Goal: Task Accomplishment & Management: Use online tool/utility

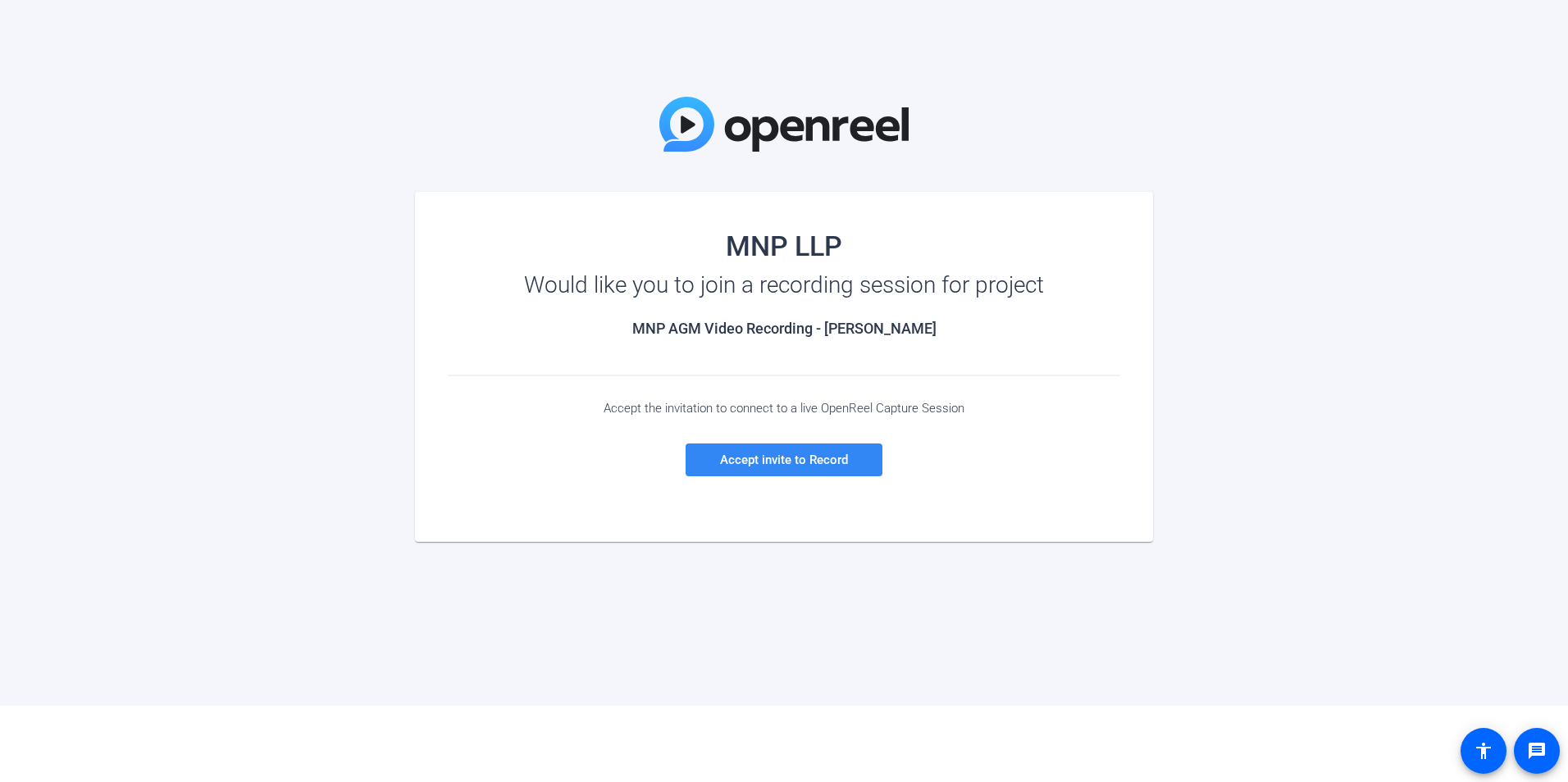
click at [754, 463] on span "Accept invite to Record" at bounding box center [784, 459] width 128 height 14
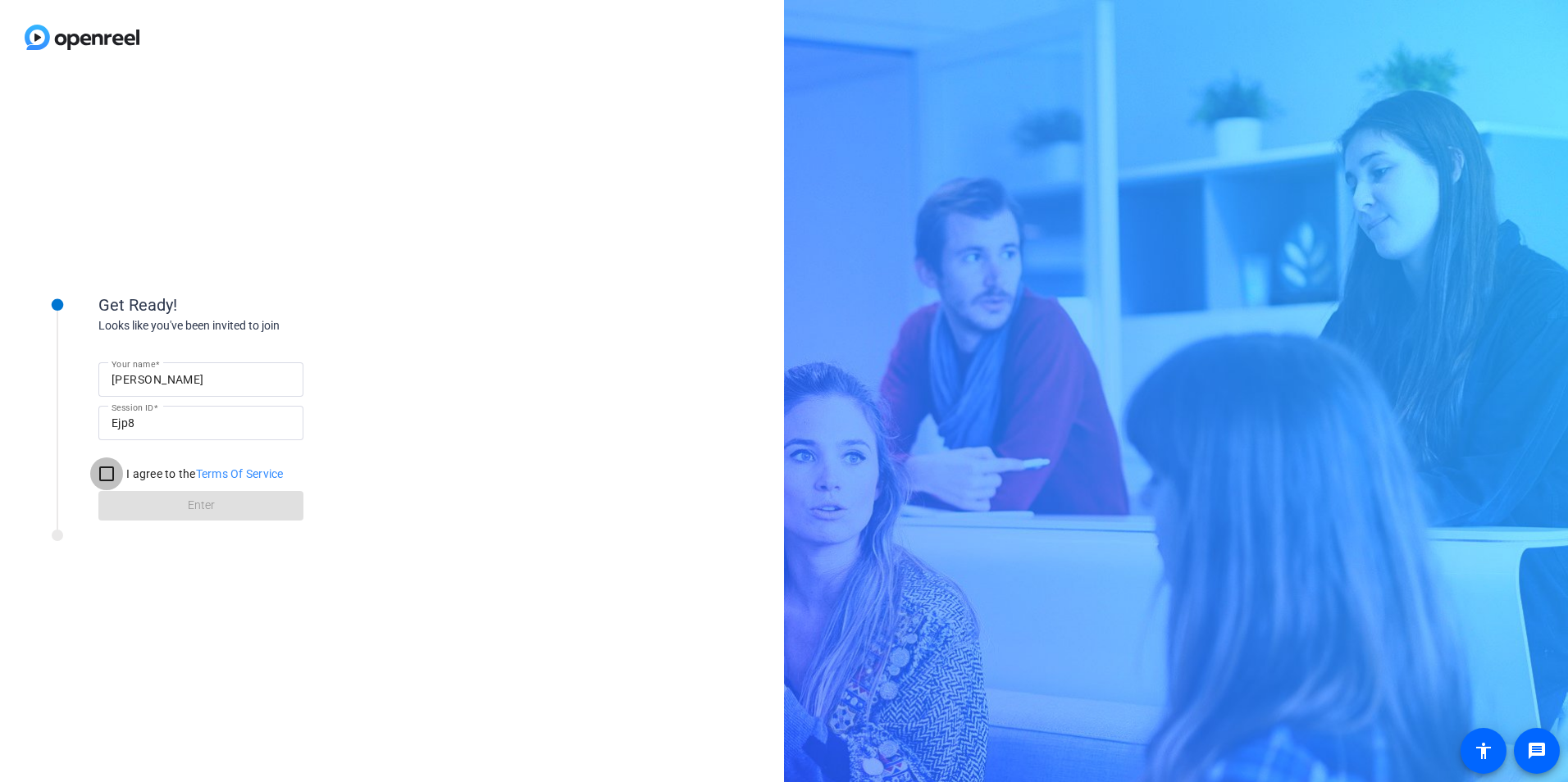
click at [111, 477] on input "I agree to the Terms Of Service" at bounding box center [107, 474] width 32 height 32
checkbox input "true"
click at [244, 513] on span at bounding box center [200, 506] width 205 height 39
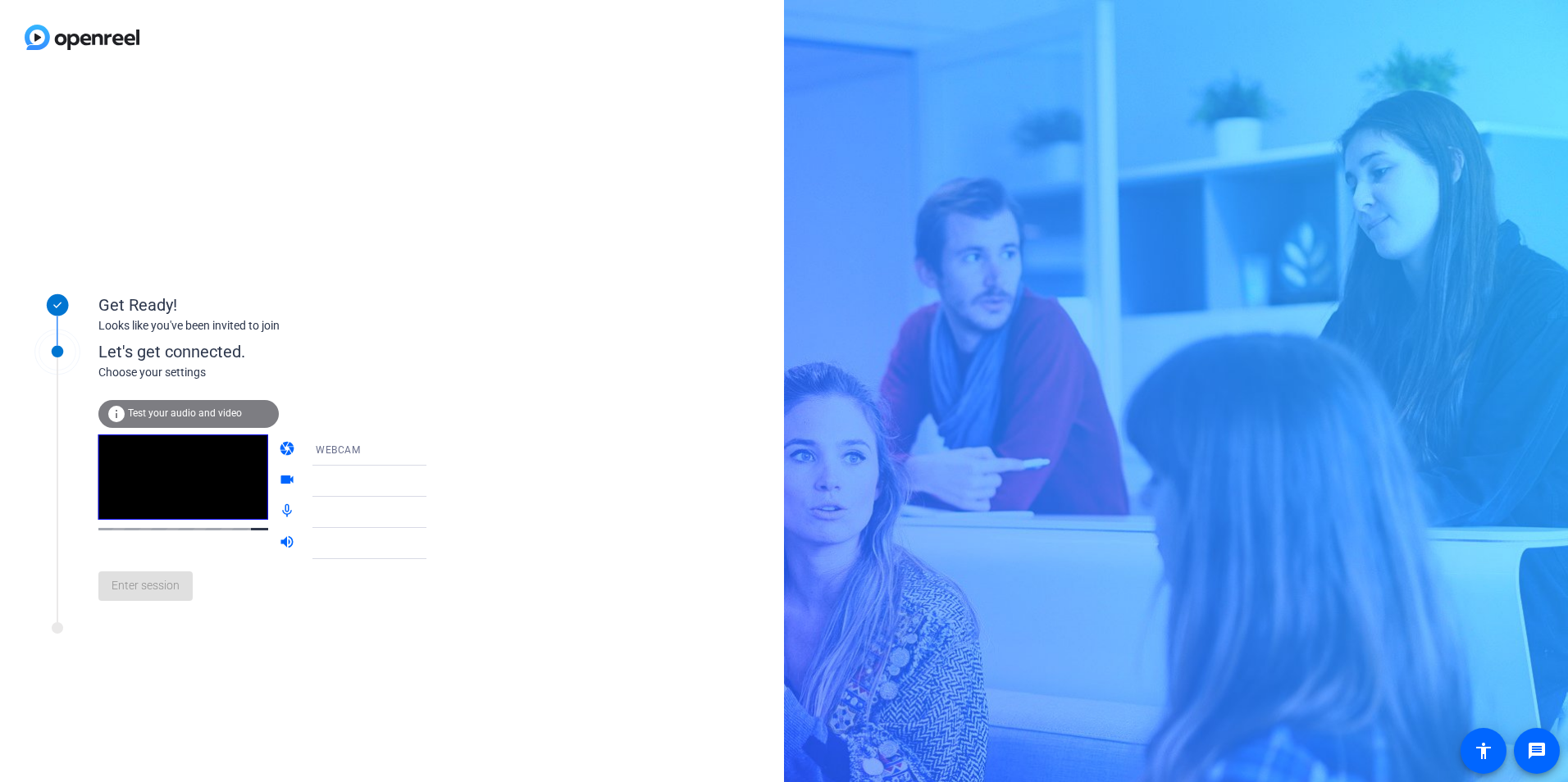
click at [207, 416] on span "Test your audio and video" at bounding box center [185, 412] width 114 height 11
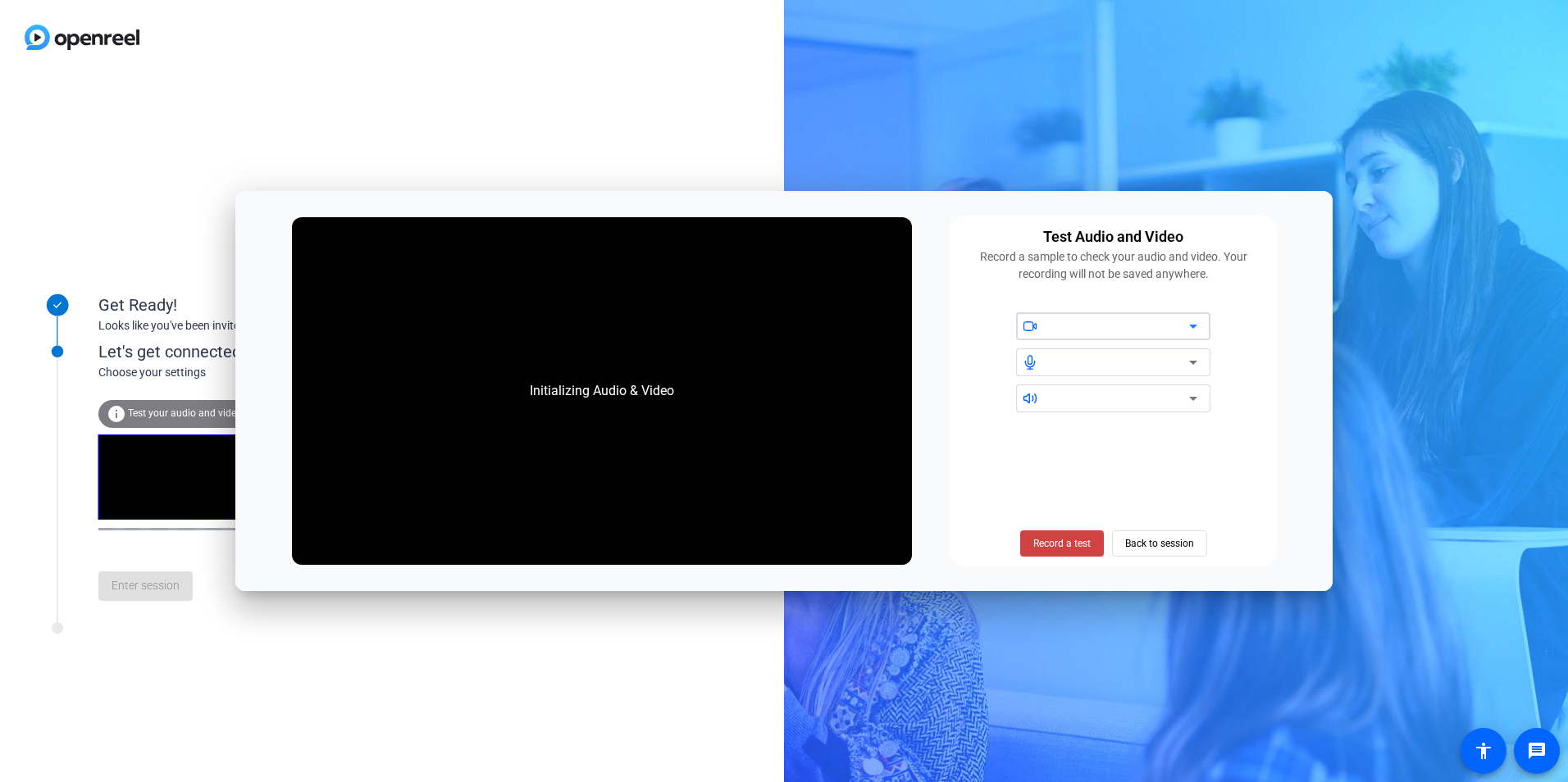
click at [1197, 321] on icon at bounding box center [1193, 326] width 20 height 20
click at [1192, 325] on icon at bounding box center [1193, 326] width 20 height 20
click at [1072, 543] on span "Record a test" at bounding box center [1062, 543] width 57 height 14
click at [1067, 547] on span "Stop Testing (6s)" at bounding box center [1062, 543] width 75 height 14
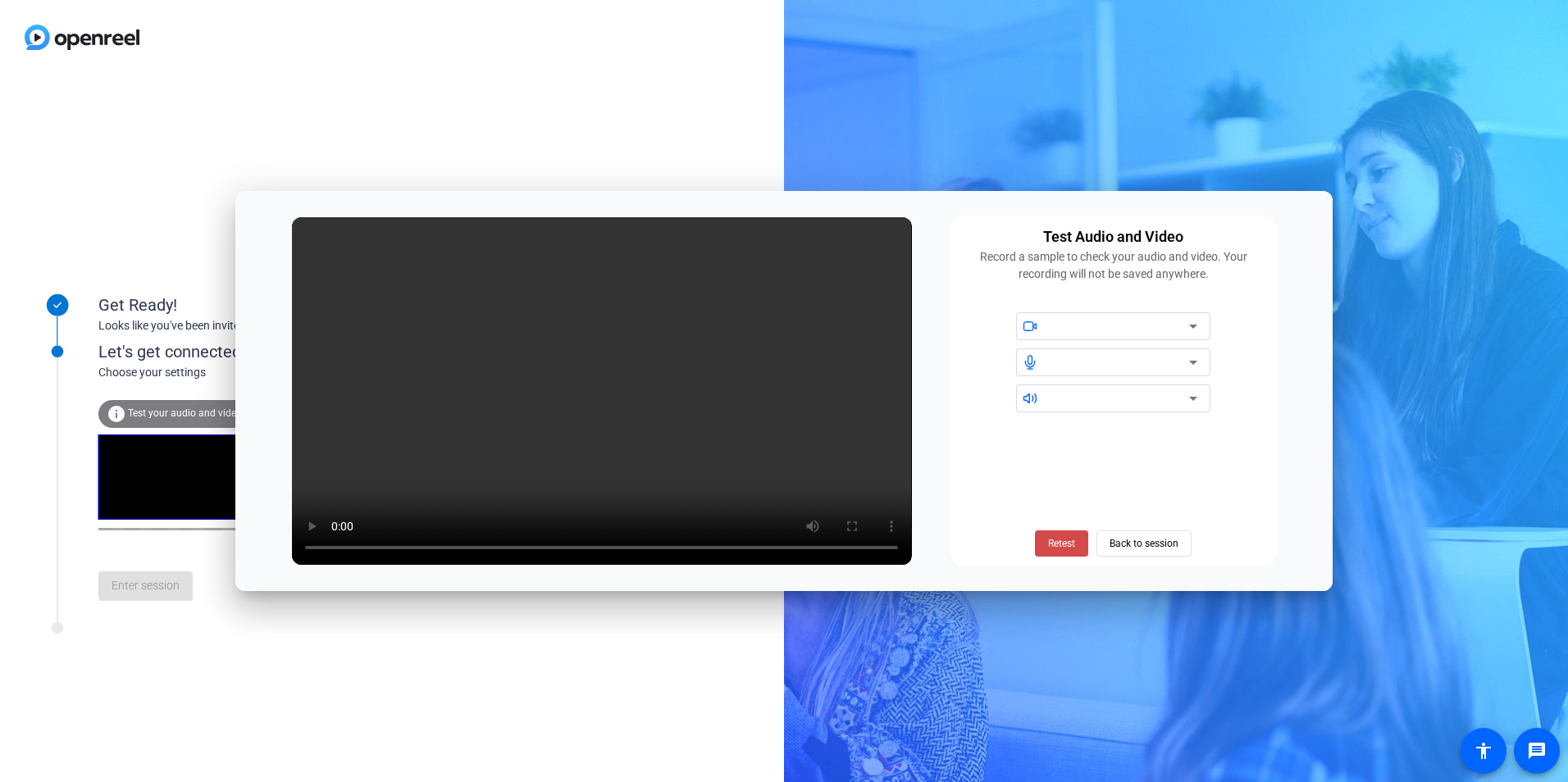
click at [1060, 546] on span "Retest" at bounding box center [1062, 543] width 27 height 14
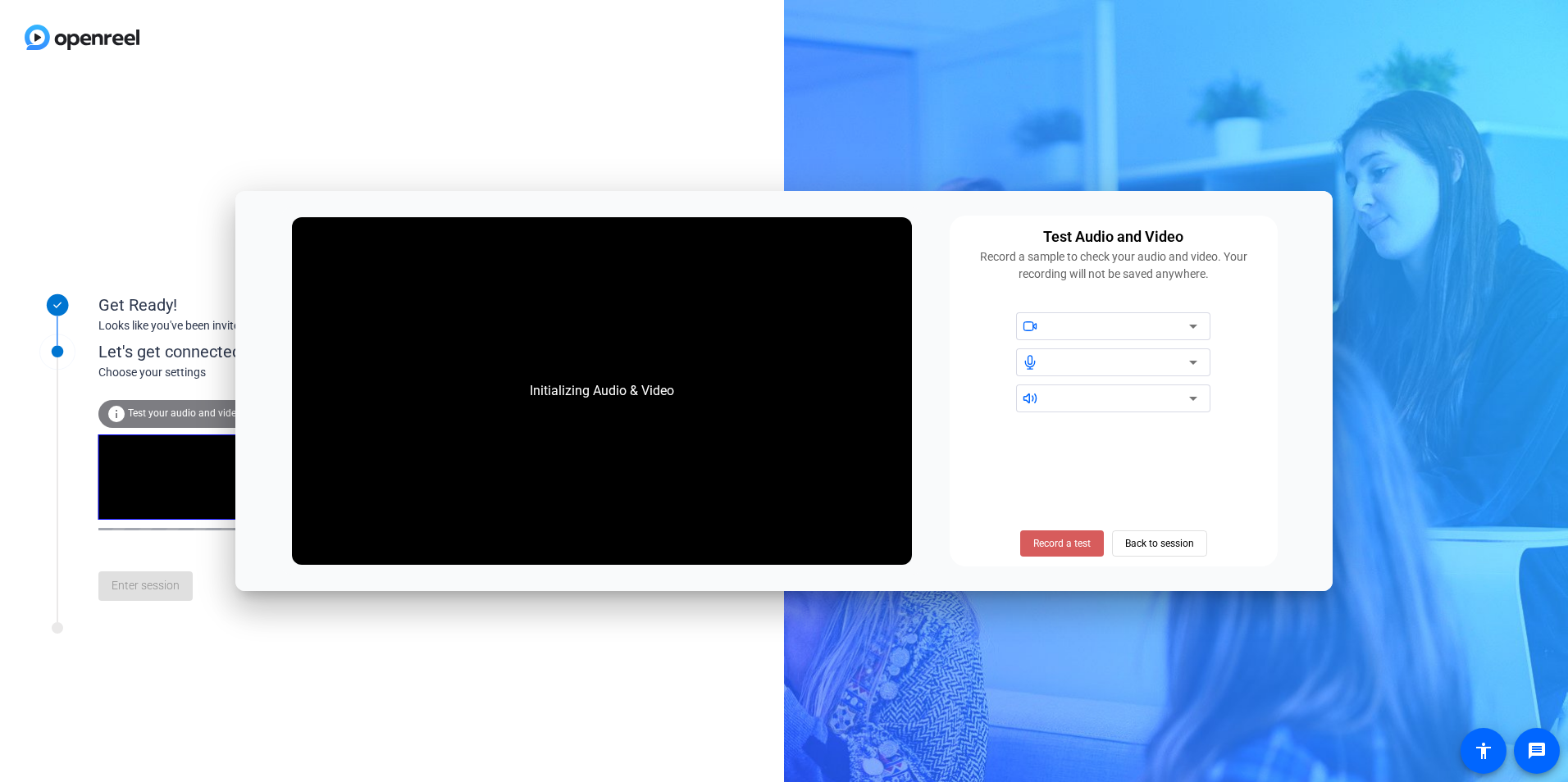
click at [1069, 543] on span "Record a test" at bounding box center [1062, 543] width 57 height 14
click at [1070, 544] on span "Stop Testing (6s)" at bounding box center [1062, 543] width 75 height 14
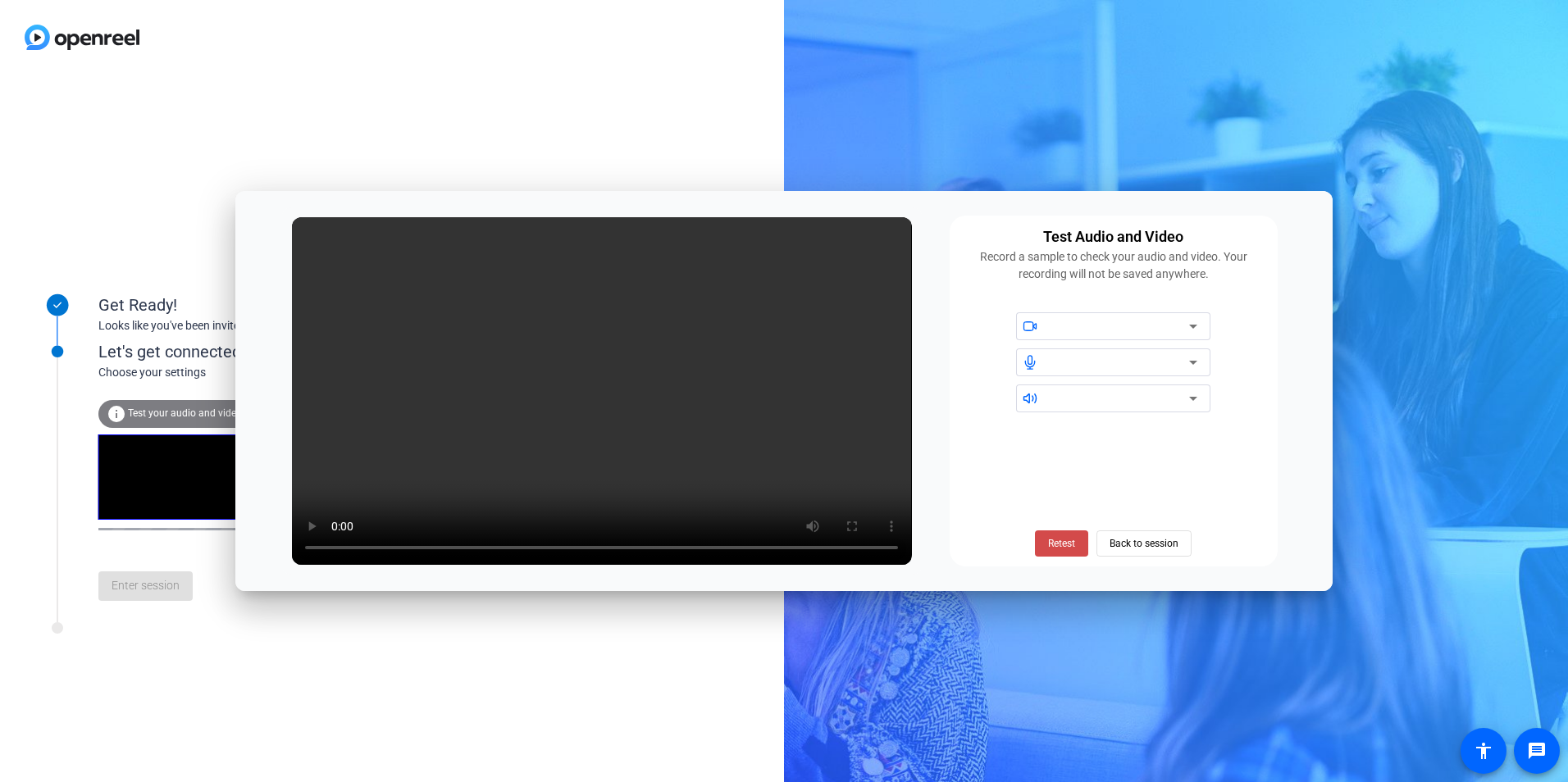
click at [1063, 538] on span "Retest" at bounding box center [1062, 543] width 27 height 14
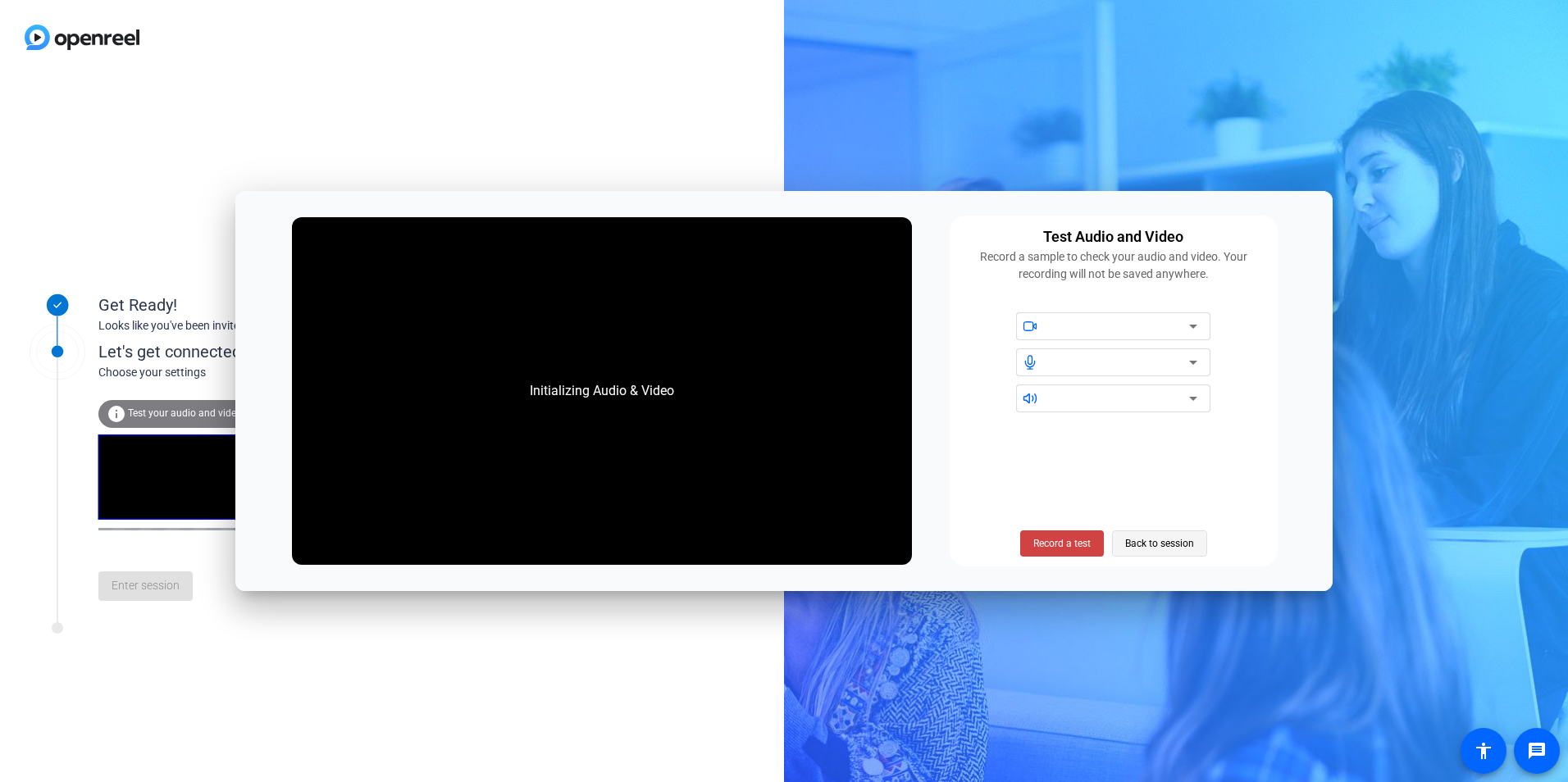
click at [1178, 541] on span "Back to session" at bounding box center [1160, 543] width 69 height 32
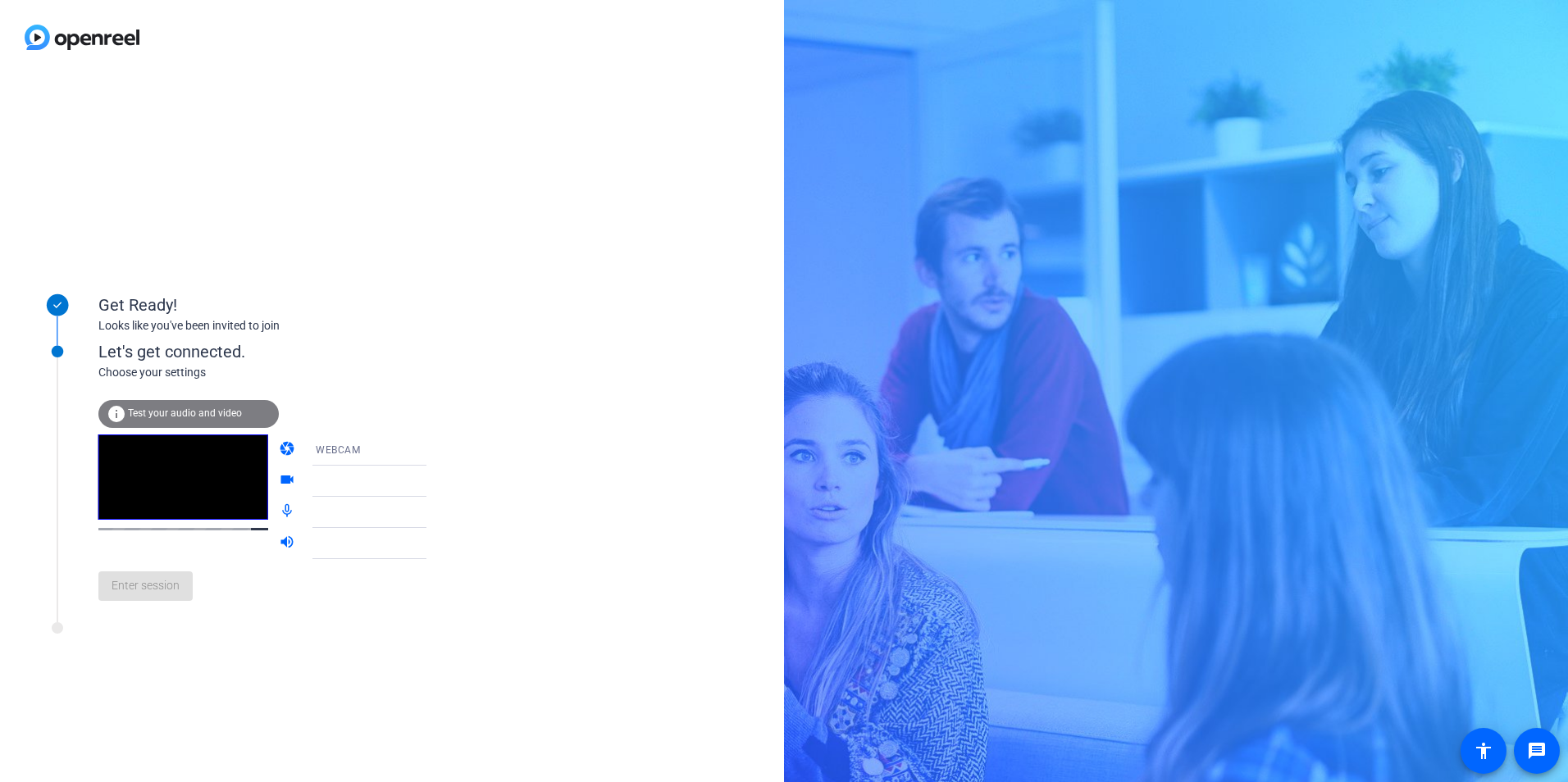
click at [439, 451] on icon at bounding box center [443, 450] width 9 height 4
click at [360, 482] on mat-option "WEBCAM" at bounding box center [356, 482] width 141 height 32
click at [439, 481] on icon at bounding box center [443, 481] width 9 height 4
click at [433, 508] on icon at bounding box center [442, 512] width 20 height 20
click at [433, 511] on icon at bounding box center [442, 512] width 20 height 20
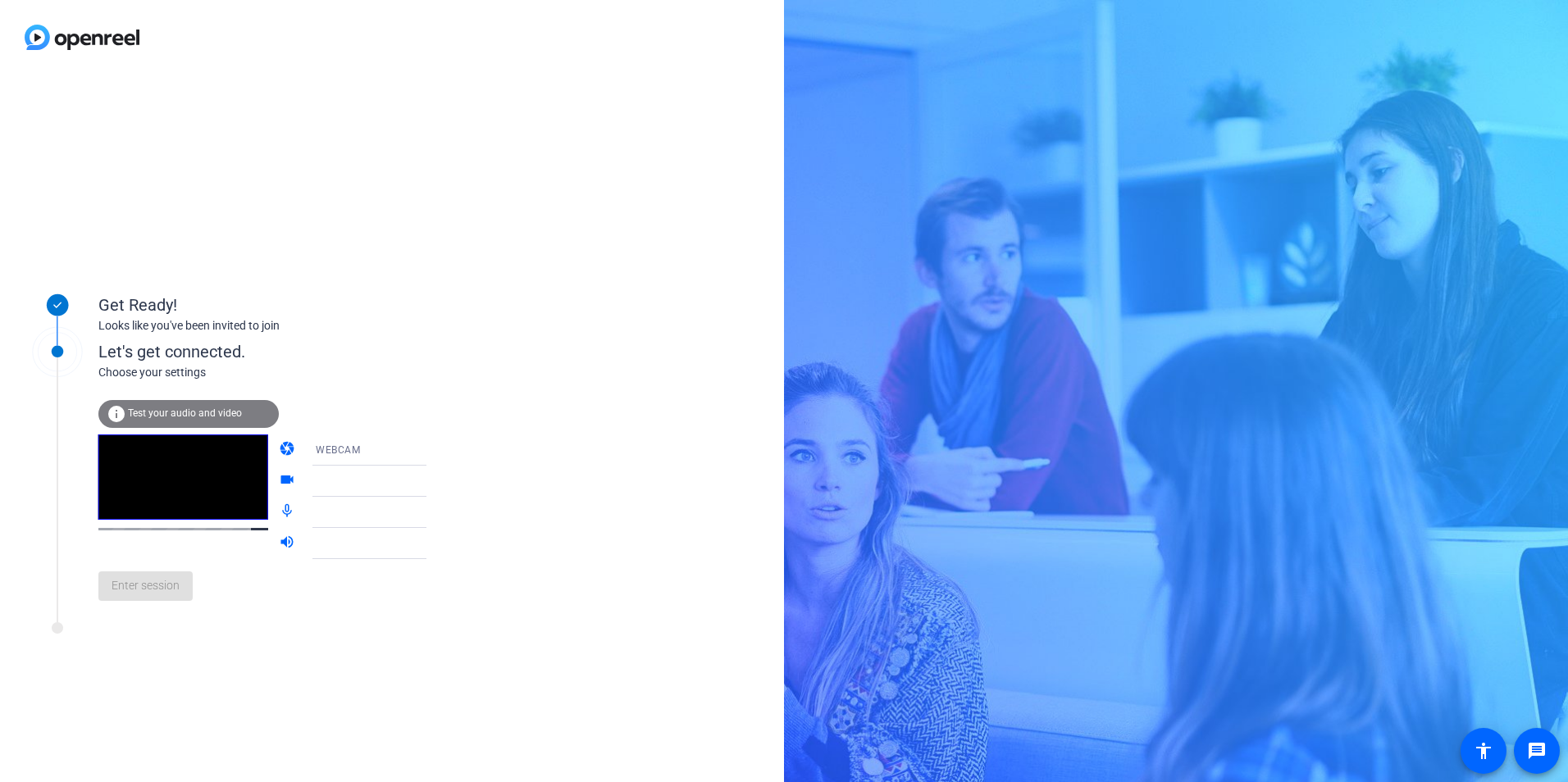
click at [303, 509] on div at bounding box center [381, 512] width 157 height 32
click at [433, 540] on icon at bounding box center [442, 543] width 20 height 20
click at [406, 498] on div at bounding box center [381, 512] width 130 height 32
click at [488, 548] on div "Get Ready! Looks like you've been invited to join Let's get connected. Choose y…" at bounding box center [392, 428] width 784 height 708
click at [373, 485] on span "Logi C270 HD WebCam (046d:0825)" at bounding box center [404, 480] width 176 height 13
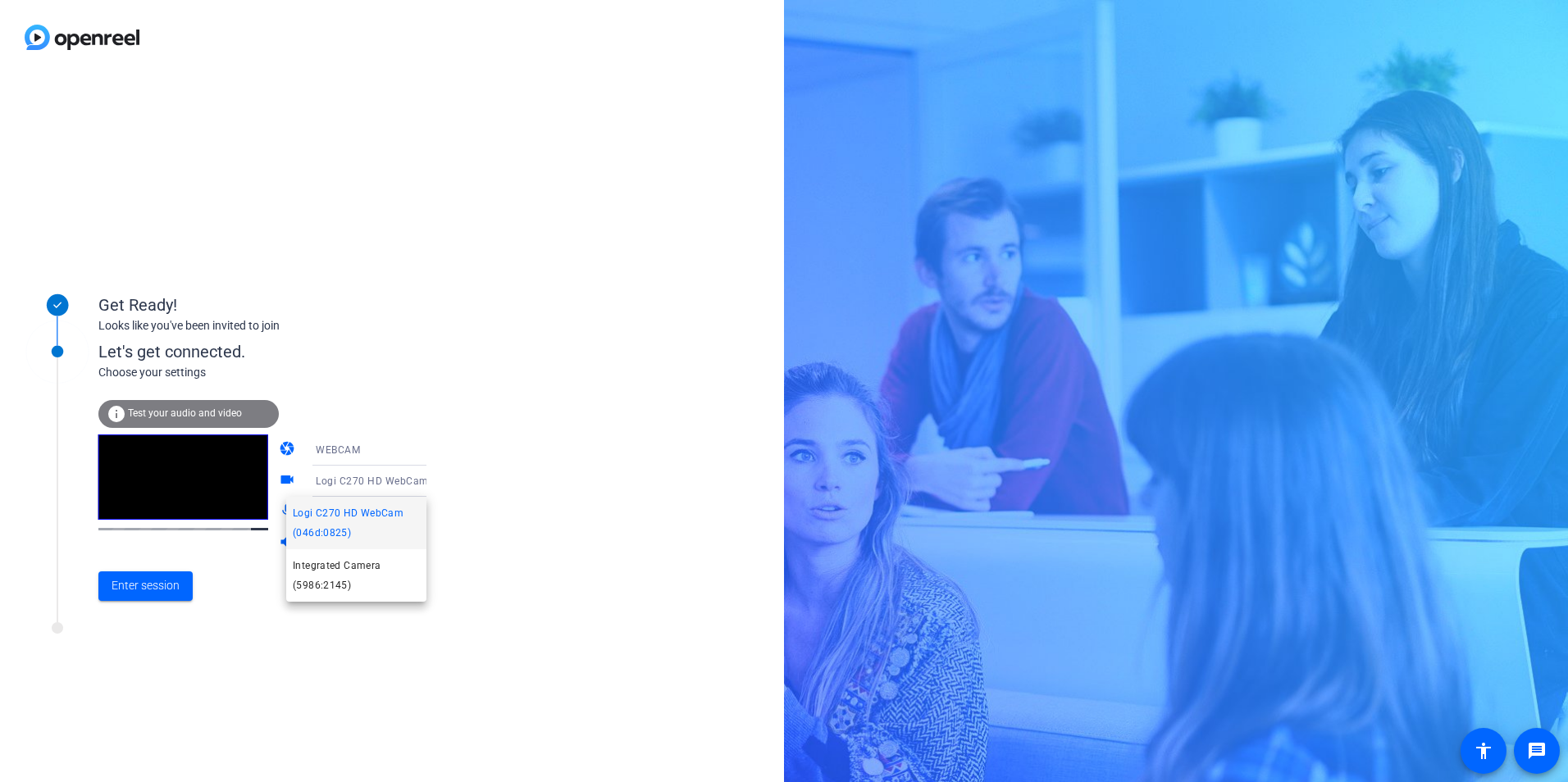
click at [339, 518] on span "Logi C270 HD WebCam (046d:0825)" at bounding box center [356, 523] width 127 height 39
click at [433, 514] on icon at bounding box center [442, 512] width 20 height 20
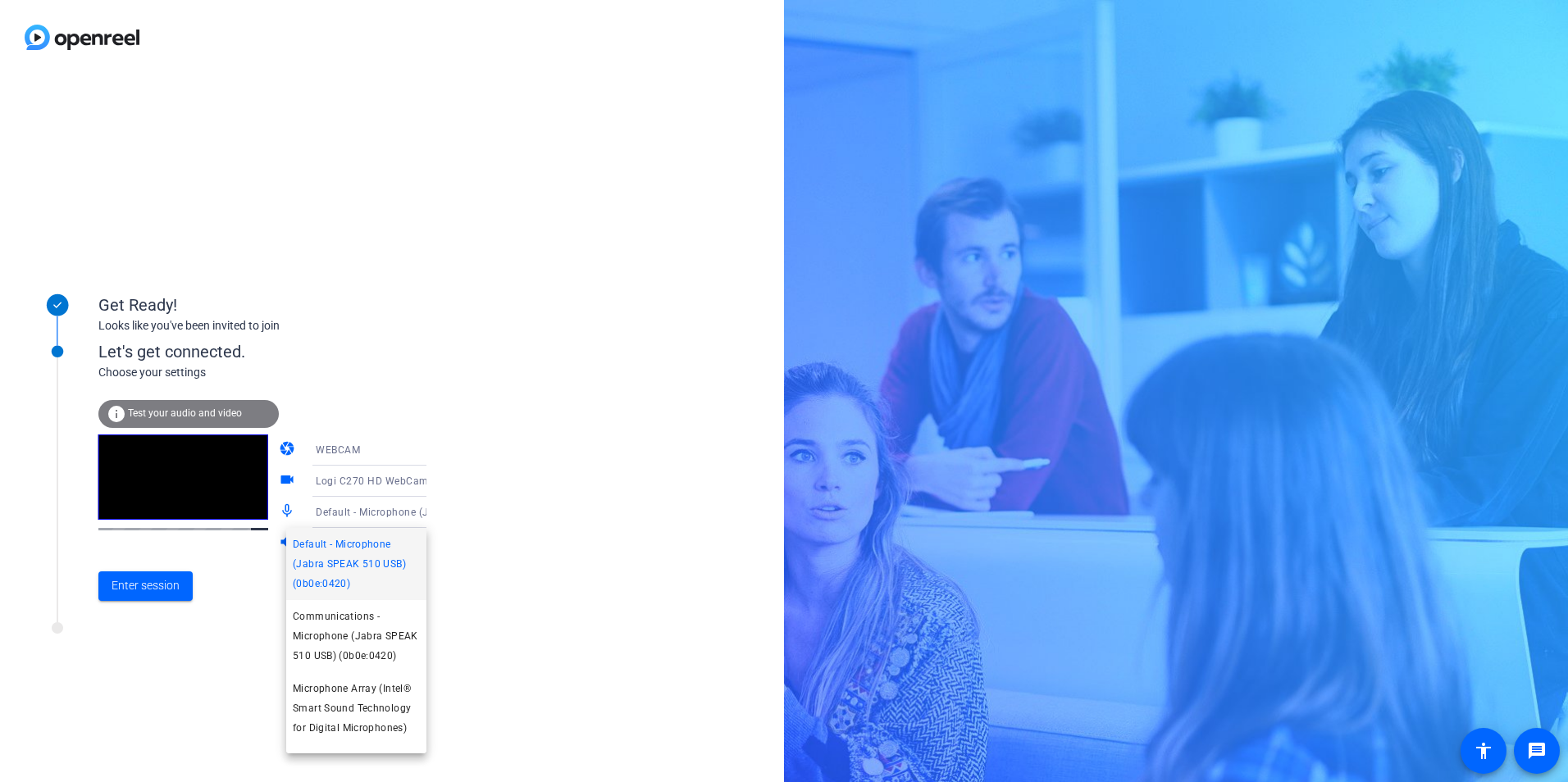
click at [369, 562] on span "Default - Microphone (Jabra SPEAK 510 USB) (0b0e:0420)" at bounding box center [356, 564] width 127 height 59
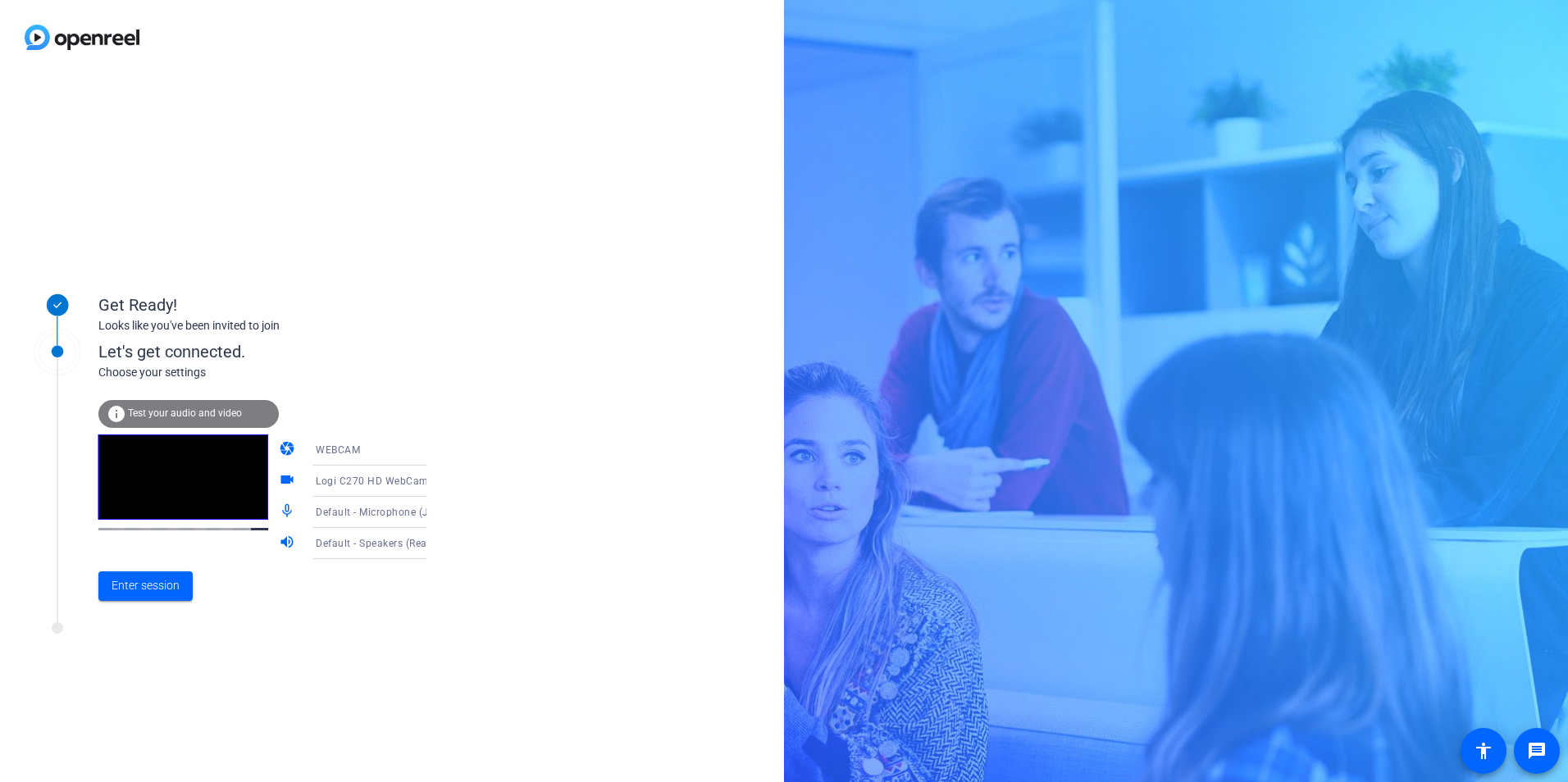
click at [433, 539] on icon at bounding box center [442, 543] width 20 height 20
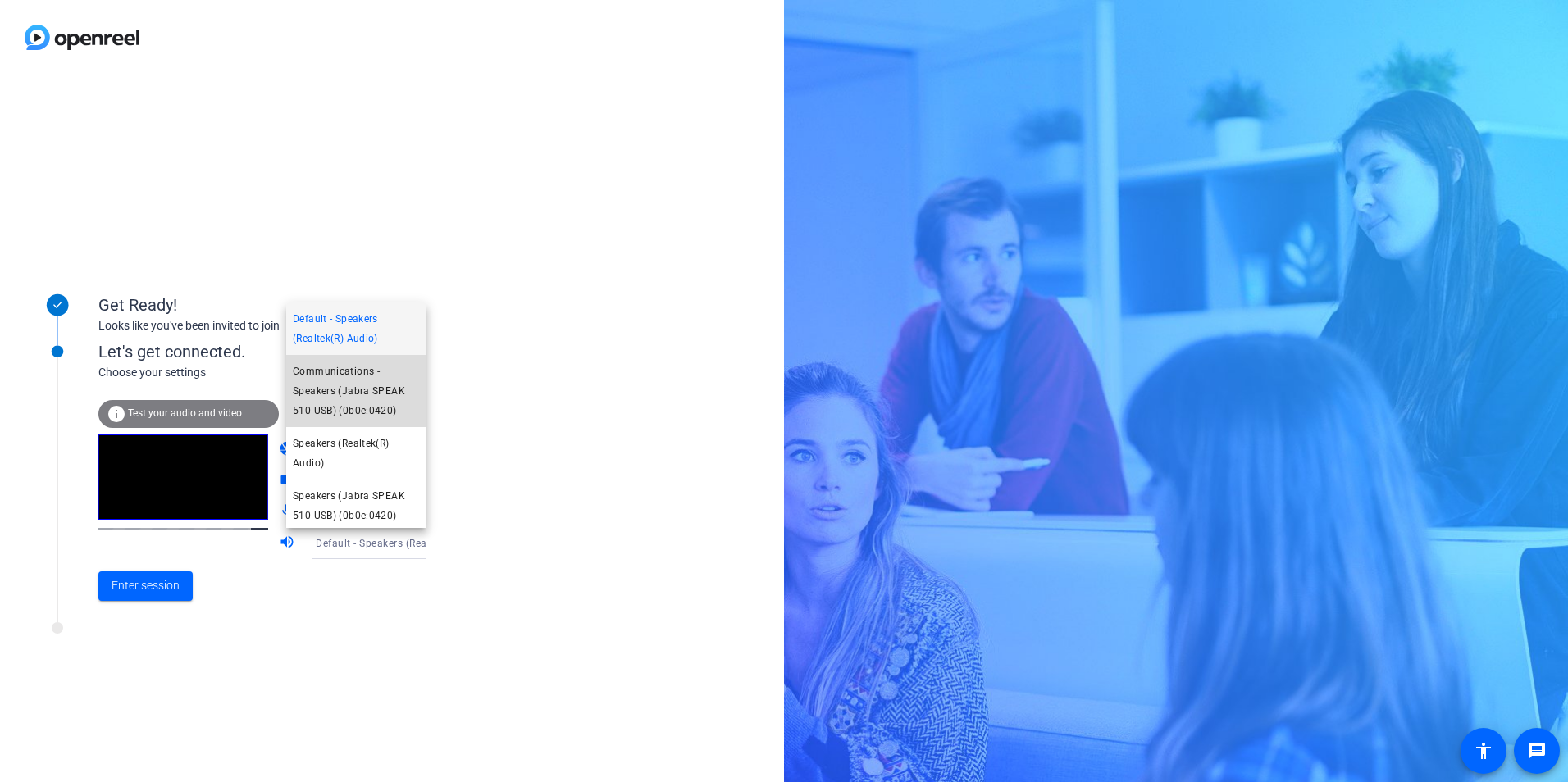
click at [361, 396] on span "Communications - Speakers (Jabra SPEAK 510 USB) (0b0e:0420)" at bounding box center [356, 390] width 127 height 59
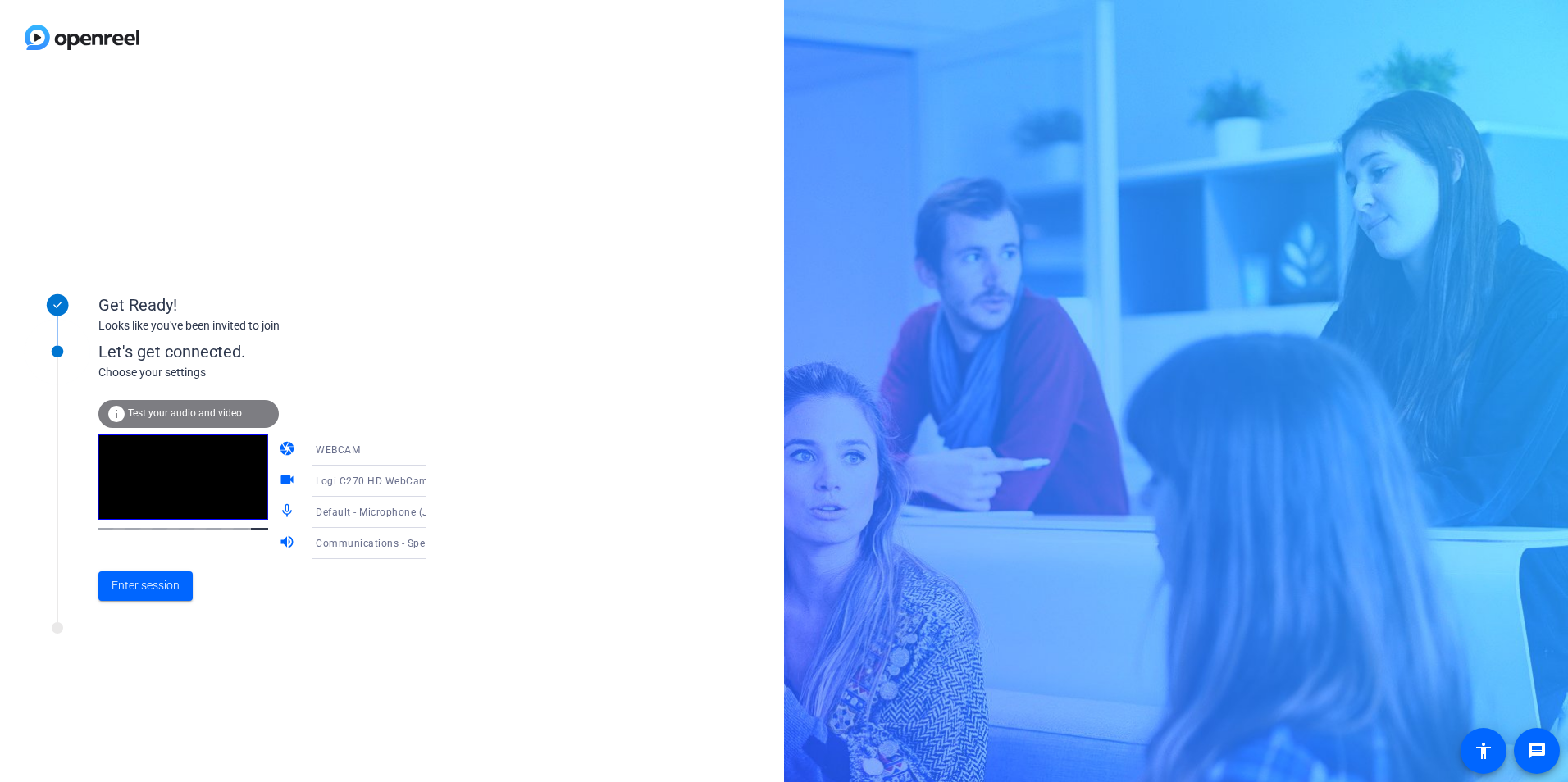
click at [433, 547] on icon at bounding box center [442, 543] width 20 height 20
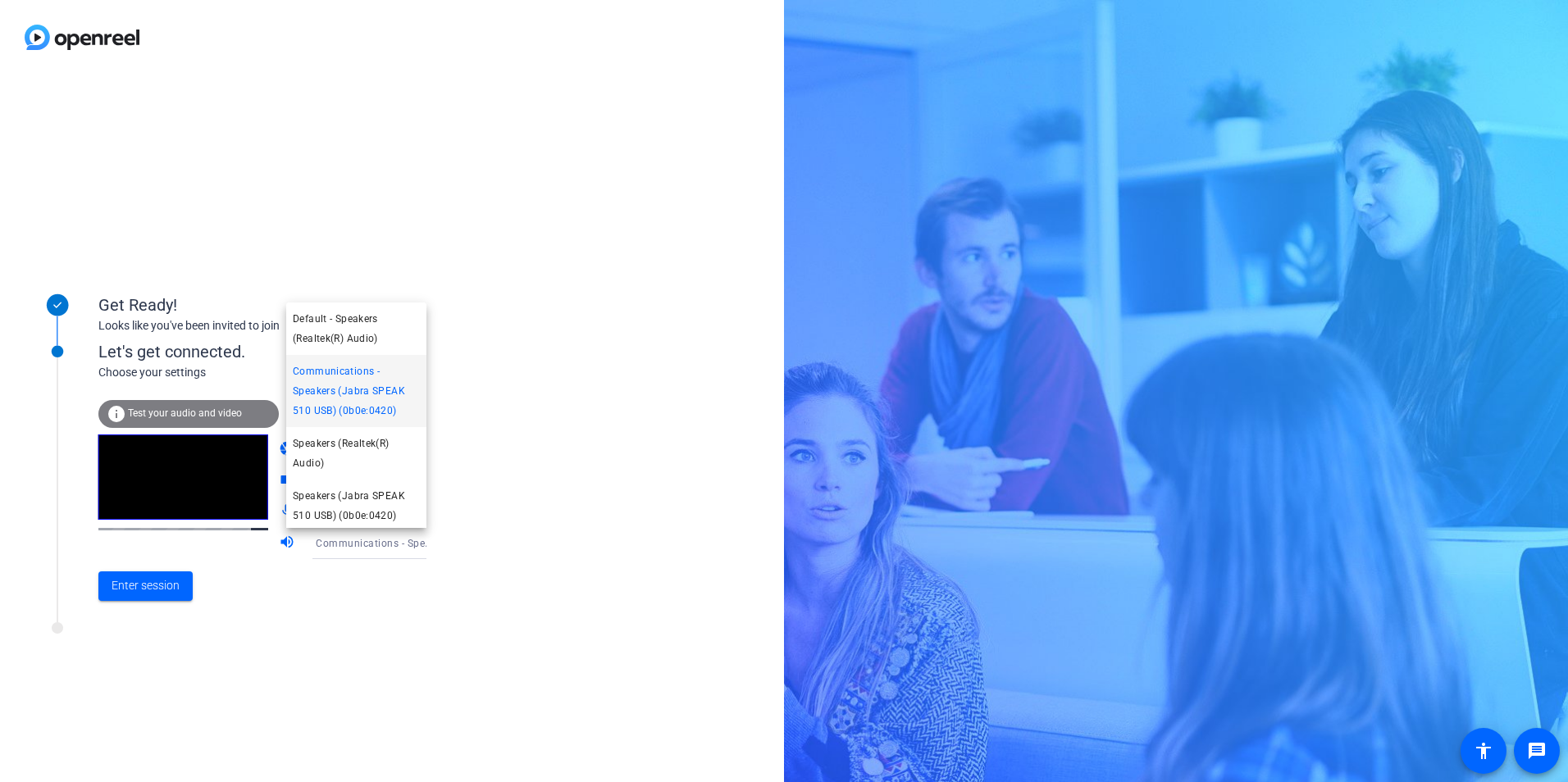
click at [409, 547] on div at bounding box center [784, 391] width 1568 height 782
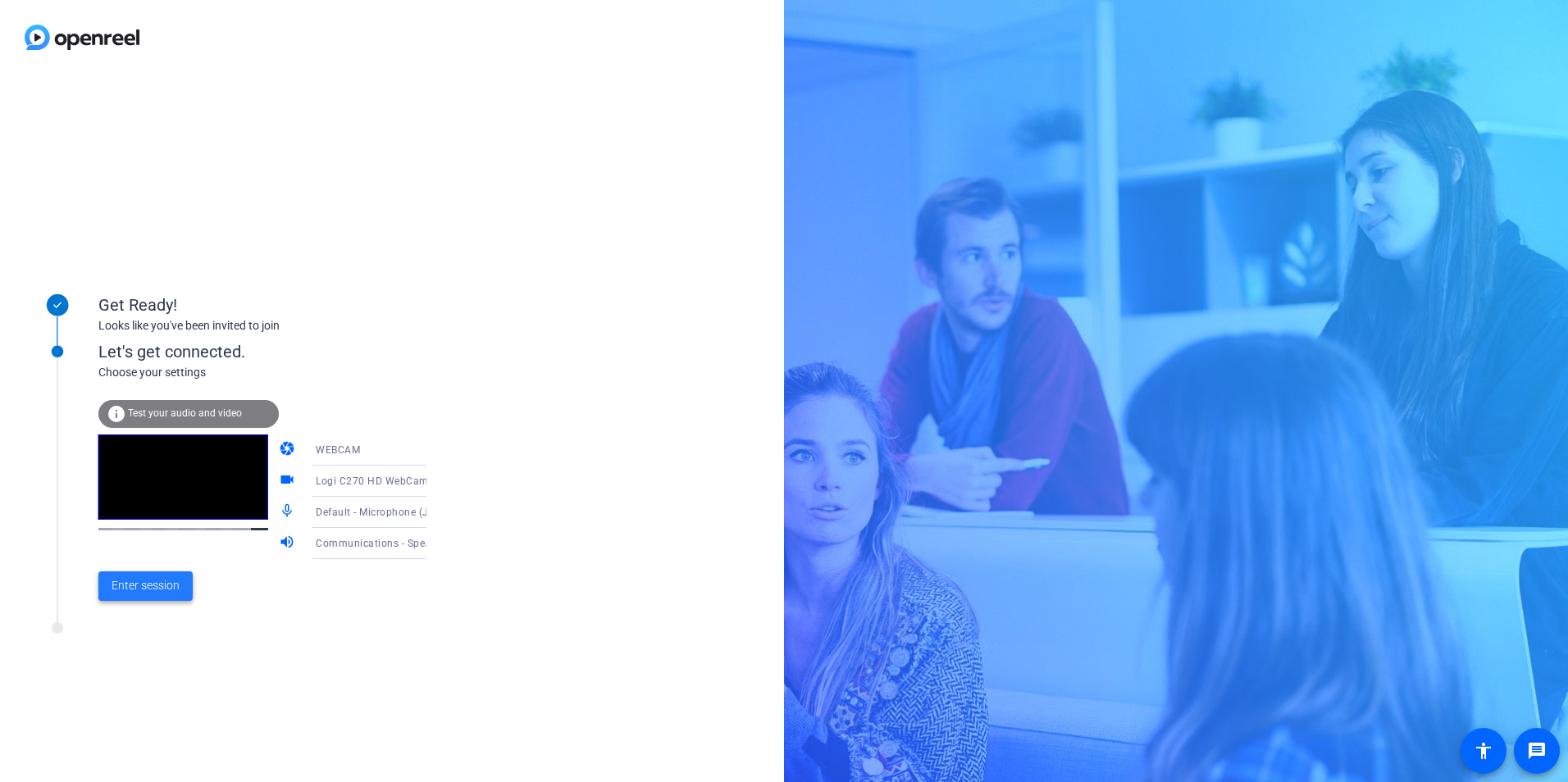
click at [167, 583] on span "Enter session" at bounding box center [146, 586] width 68 height 17
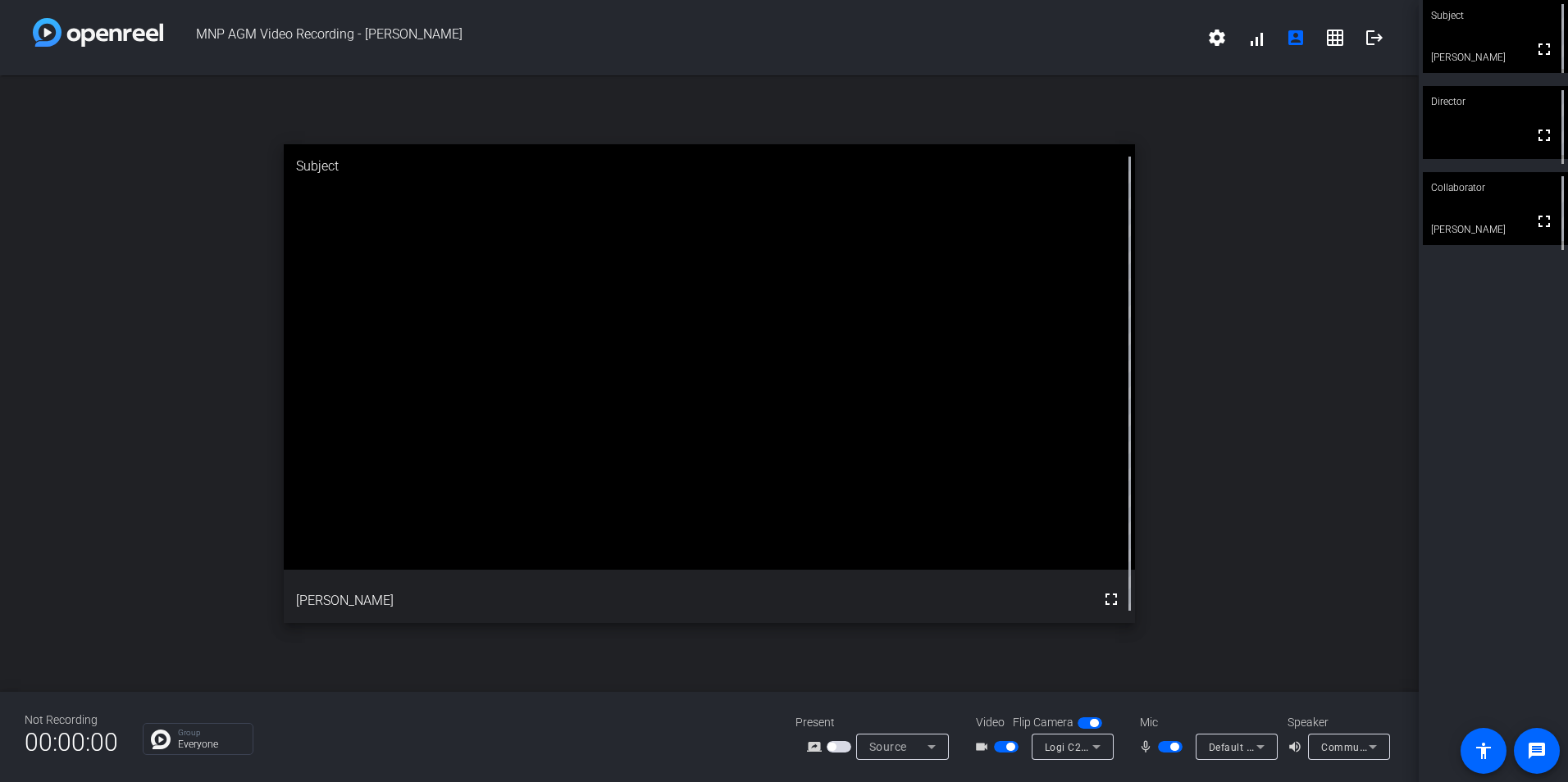
click at [913, 750] on div "Source" at bounding box center [898, 746] width 58 height 20
click at [913, 750] on div at bounding box center [784, 391] width 1568 height 782
click at [1357, 751] on span "Communications - Speakers (Jabra SPEAK 510 USB) (0b0e:0420)" at bounding box center [1479, 746] width 315 height 13
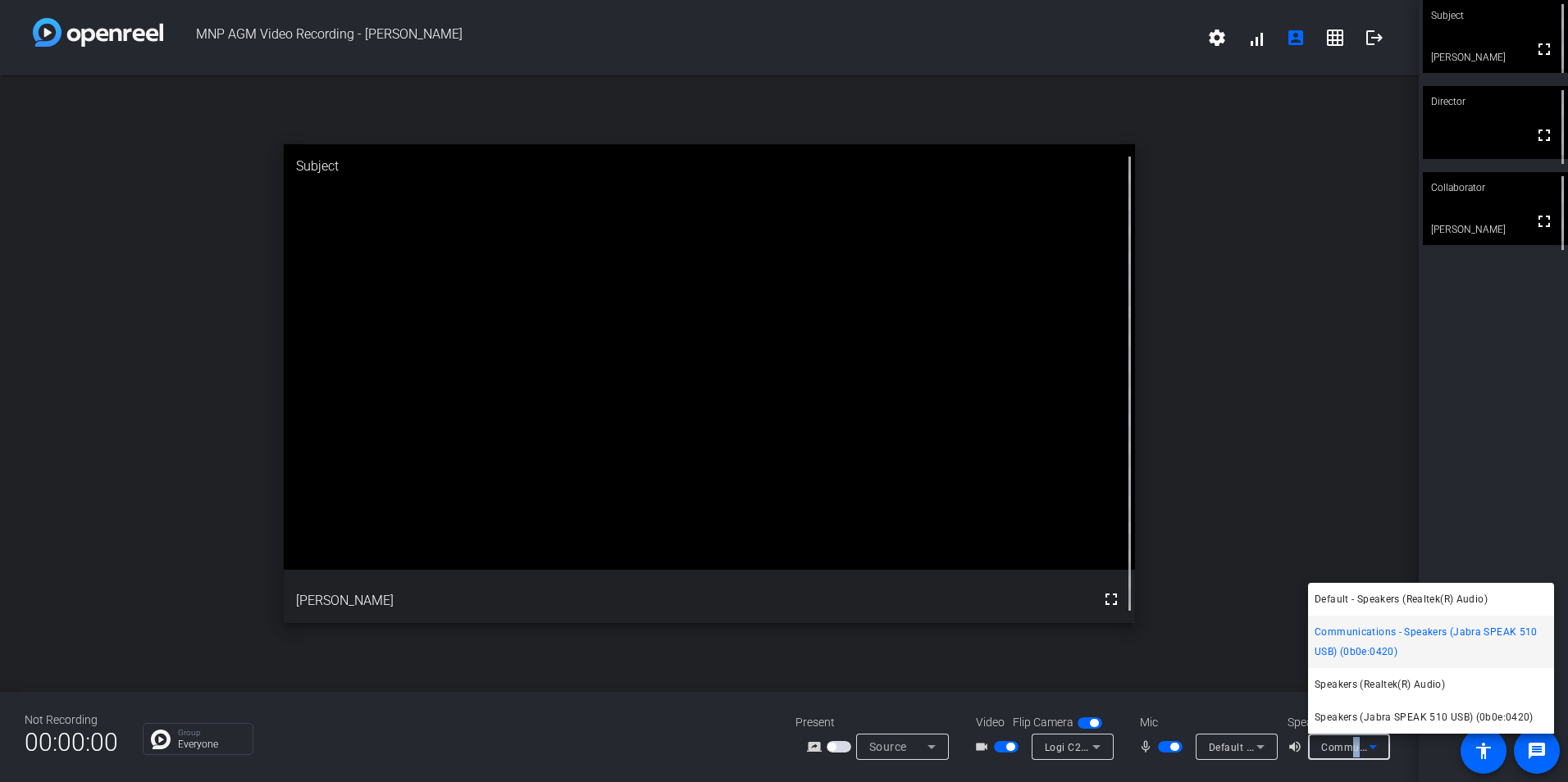
drag, startPoint x: 1357, startPoint y: 751, endPoint x: 1350, endPoint y: 634, distance: 117.2
click at [1350, 635] on span "Communications - Speakers (Jabra SPEAK 510 USB) (0b0e:0420)" at bounding box center [1431, 642] width 233 height 39
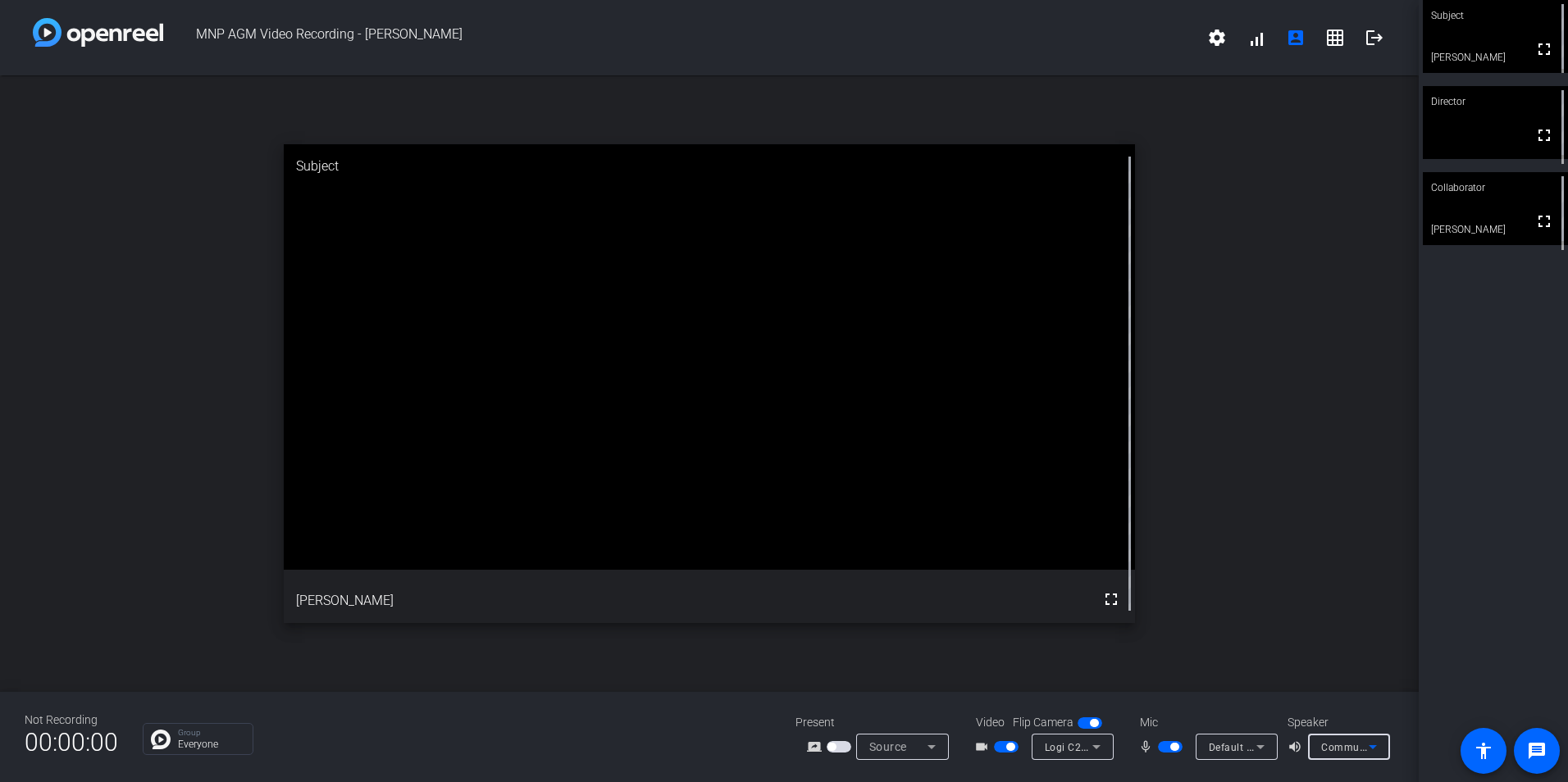
click at [1230, 745] on span "Default - Microphone (Jabra SPEAK 510 USB) (0b0e:0420)" at bounding box center [1349, 746] width 280 height 13
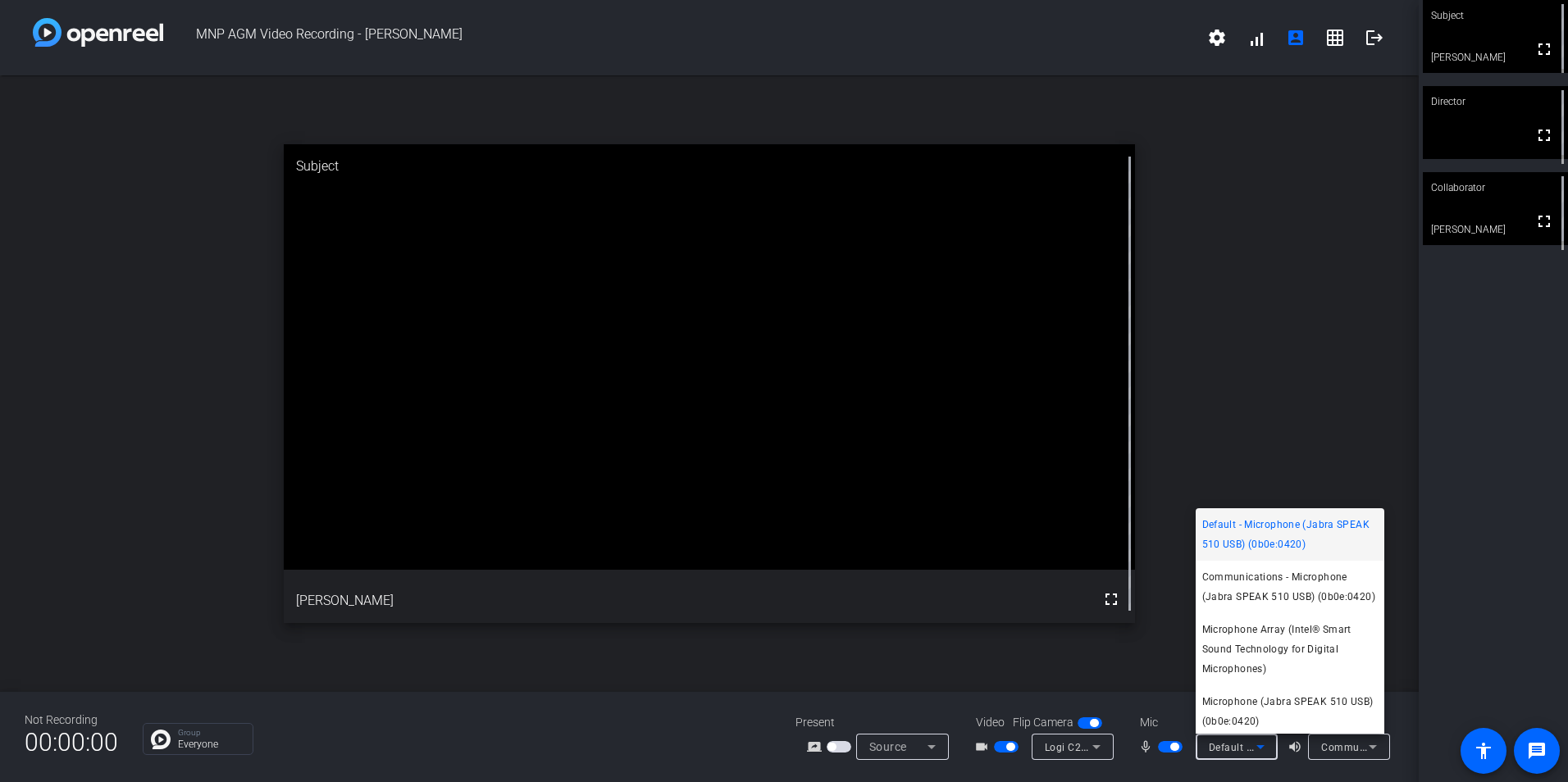
click at [1271, 533] on span "Default - Microphone (Jabra SPEAK 510 USB) (0b0e:0420)" at bounding box center [1290, 534] width 176 height 39
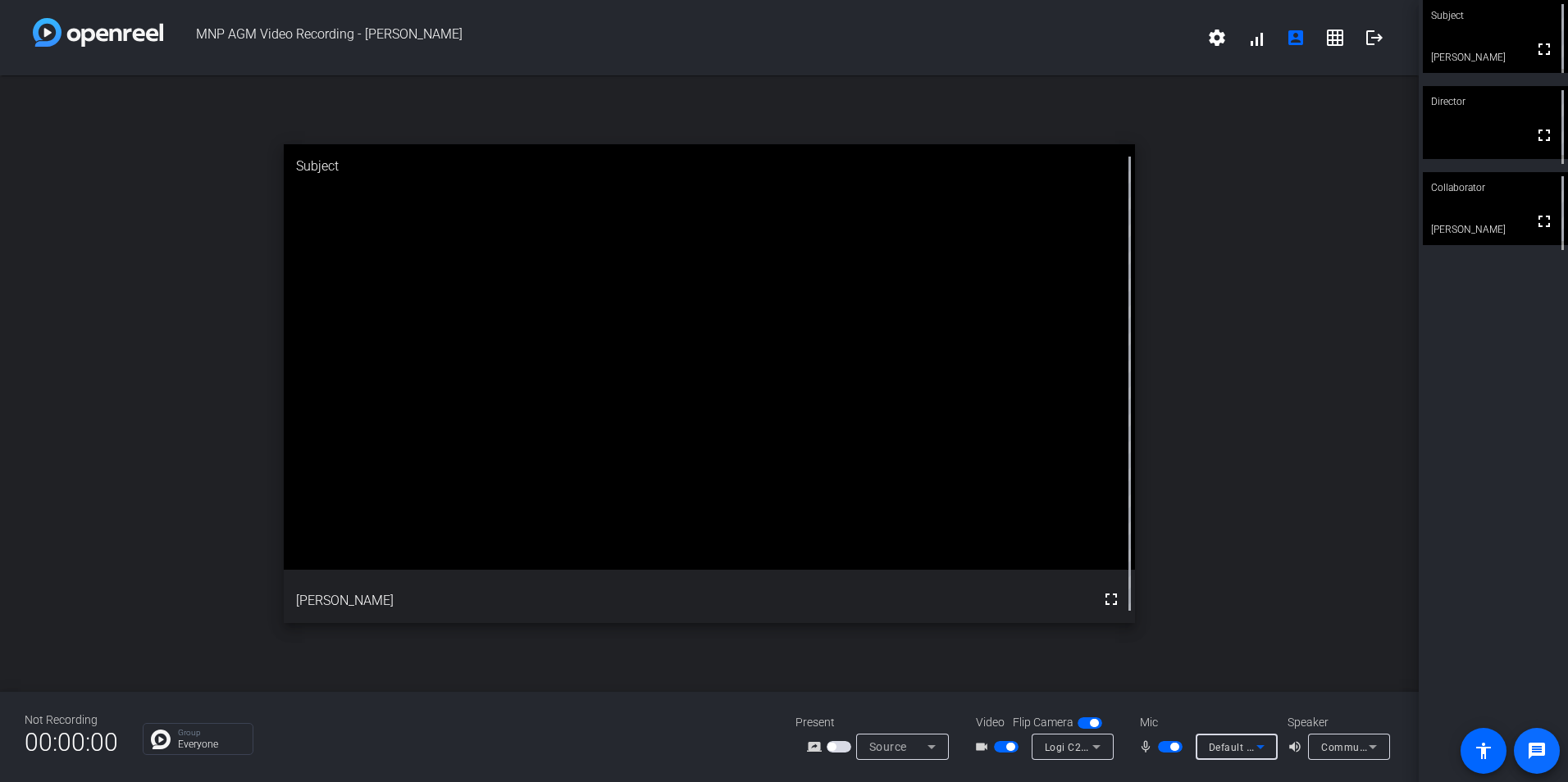
click at [1536, 745] on mat-icon "message" at bounding box center [1536, 750] width 20 height 20
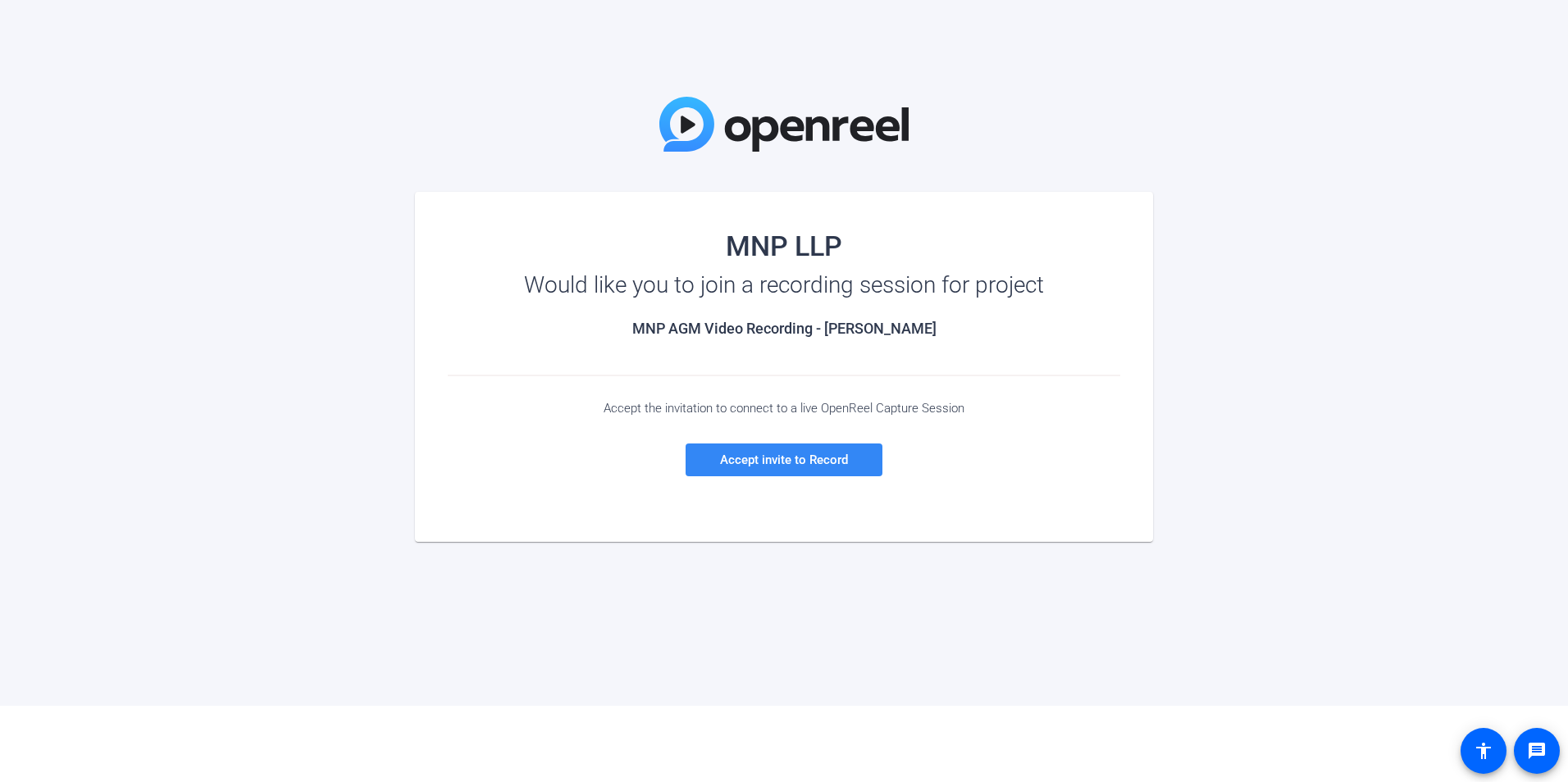
click at [793, 460] on span "Accept invite to Record" at bounding box center [784, 459] width 128 height 14
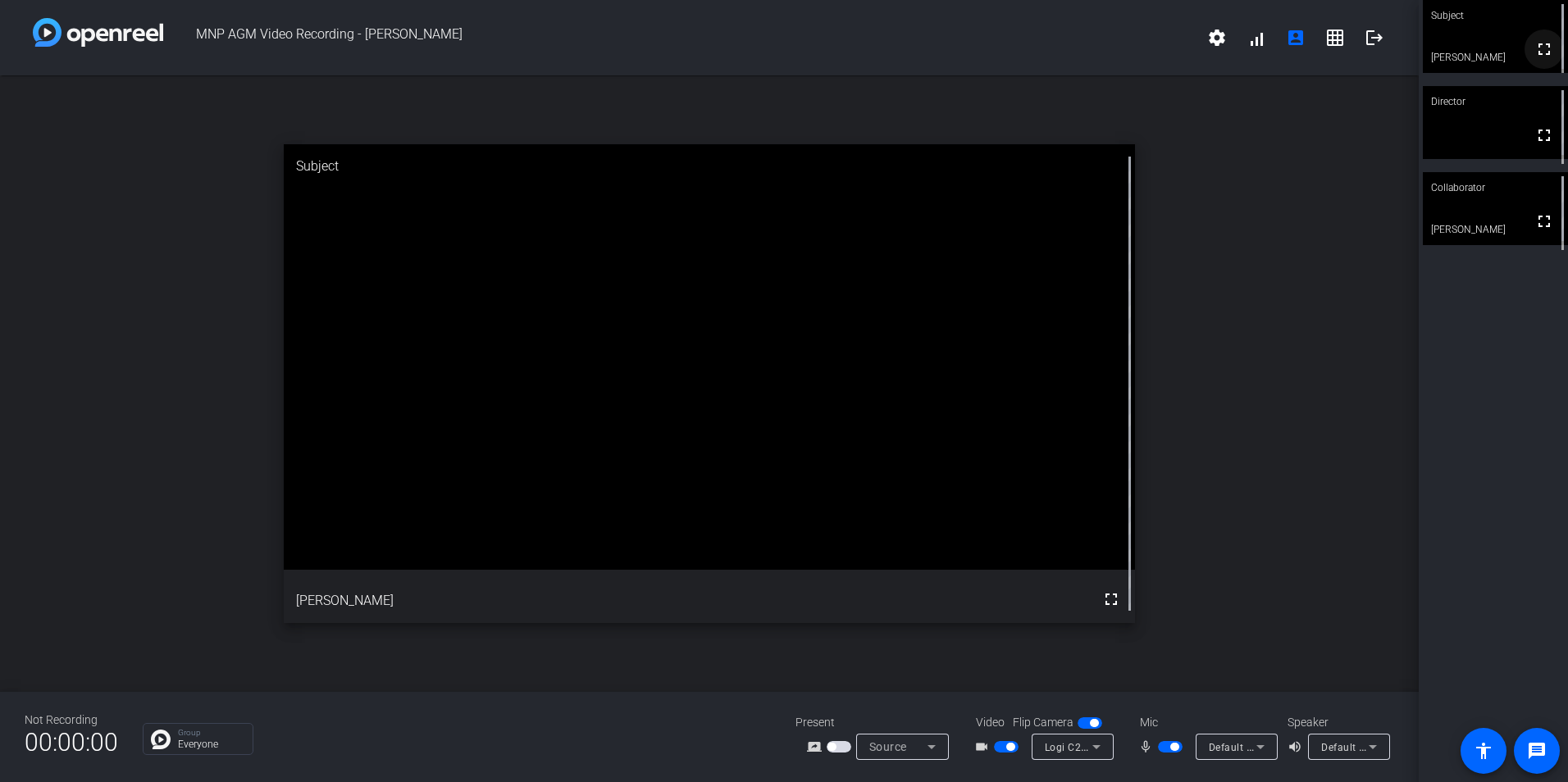
click at [1538, 56] on mat-icon "fullscreen" at bounding box center [1544, 49] width 20 height 20
click at [1497, 761] on span at bounding box center [1484, 751] width 39 height 39
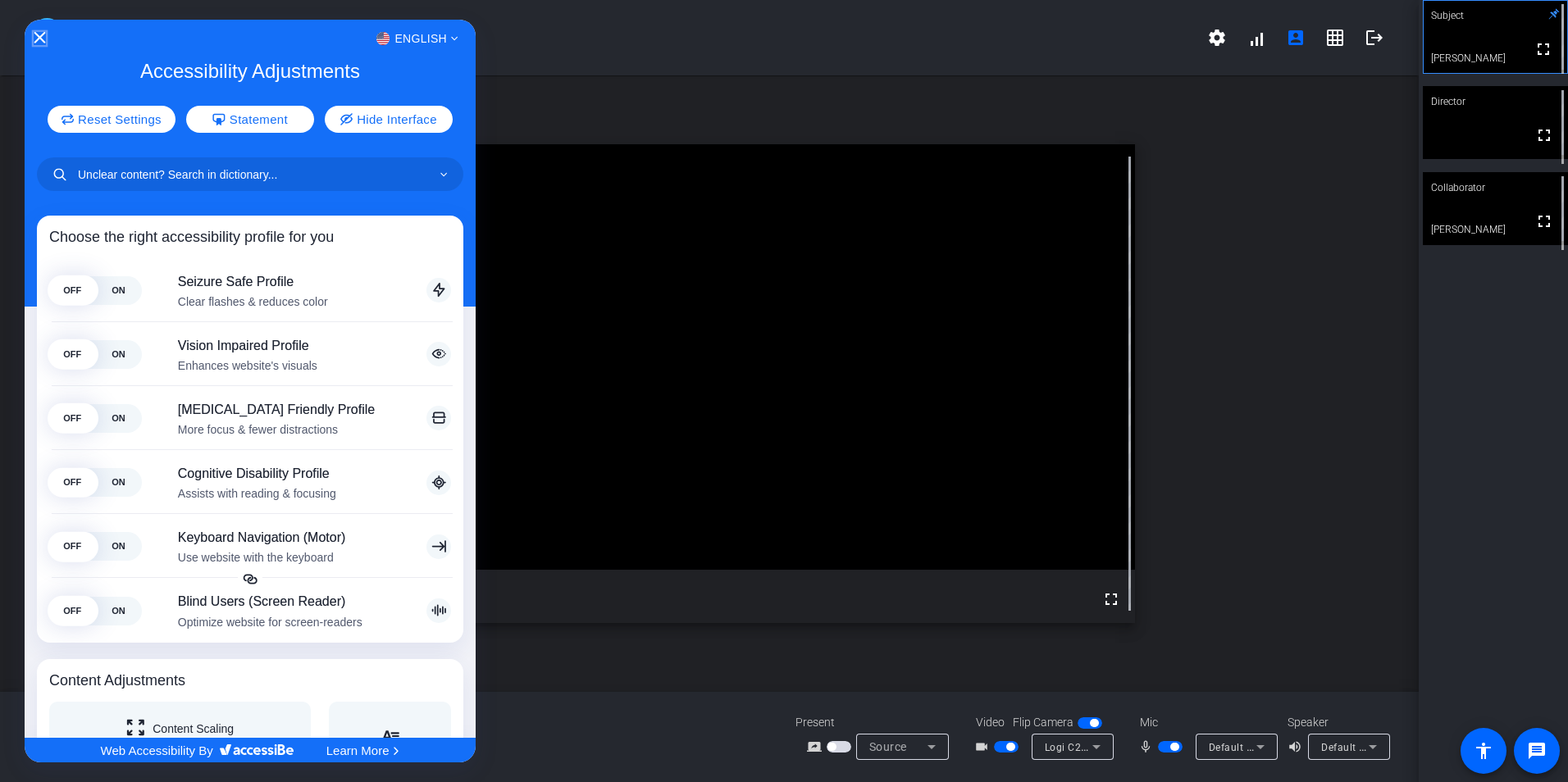
click at [37, 37] on icon "Close Accessibility Interface" at bounding box center [38, 37] width 11 height 11
